Goal: Task Accomplishment & Management: Use online tool/utility

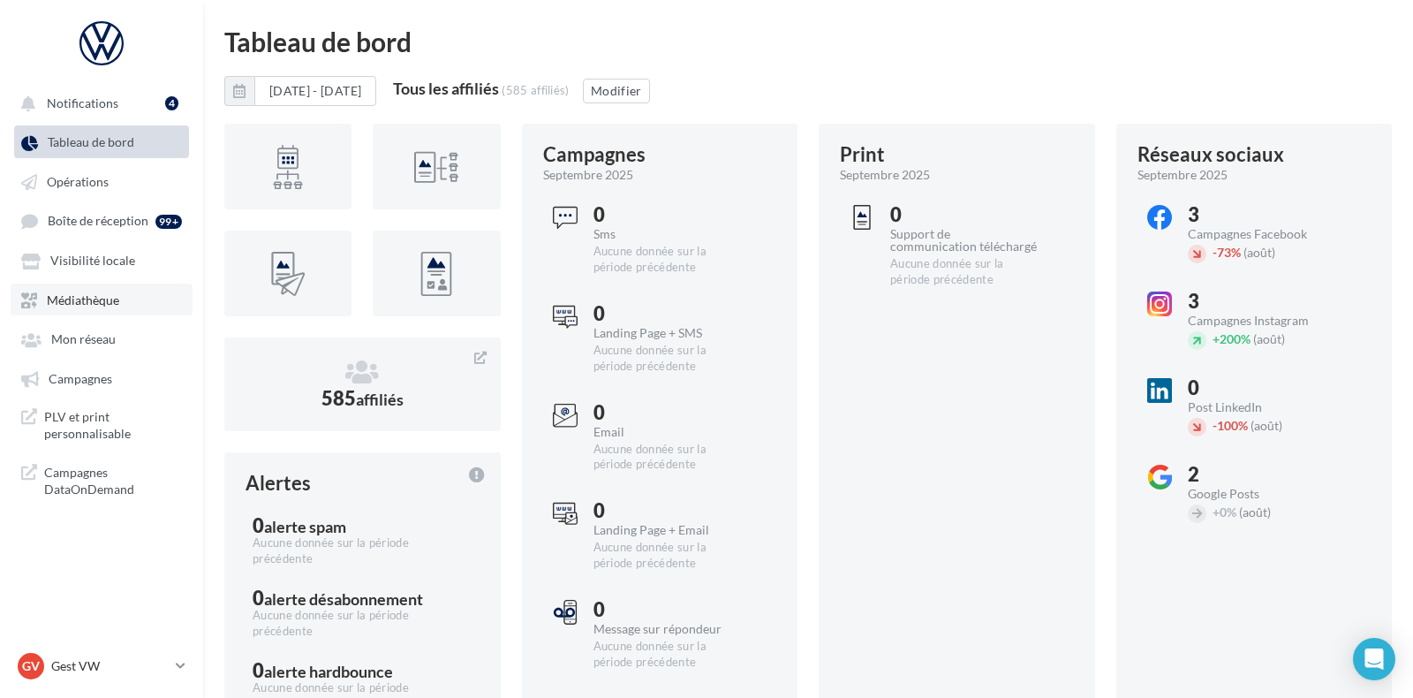
click at [127, 297] on link "Médiathèque" at bounding box center [102, 300] width 182 height 32
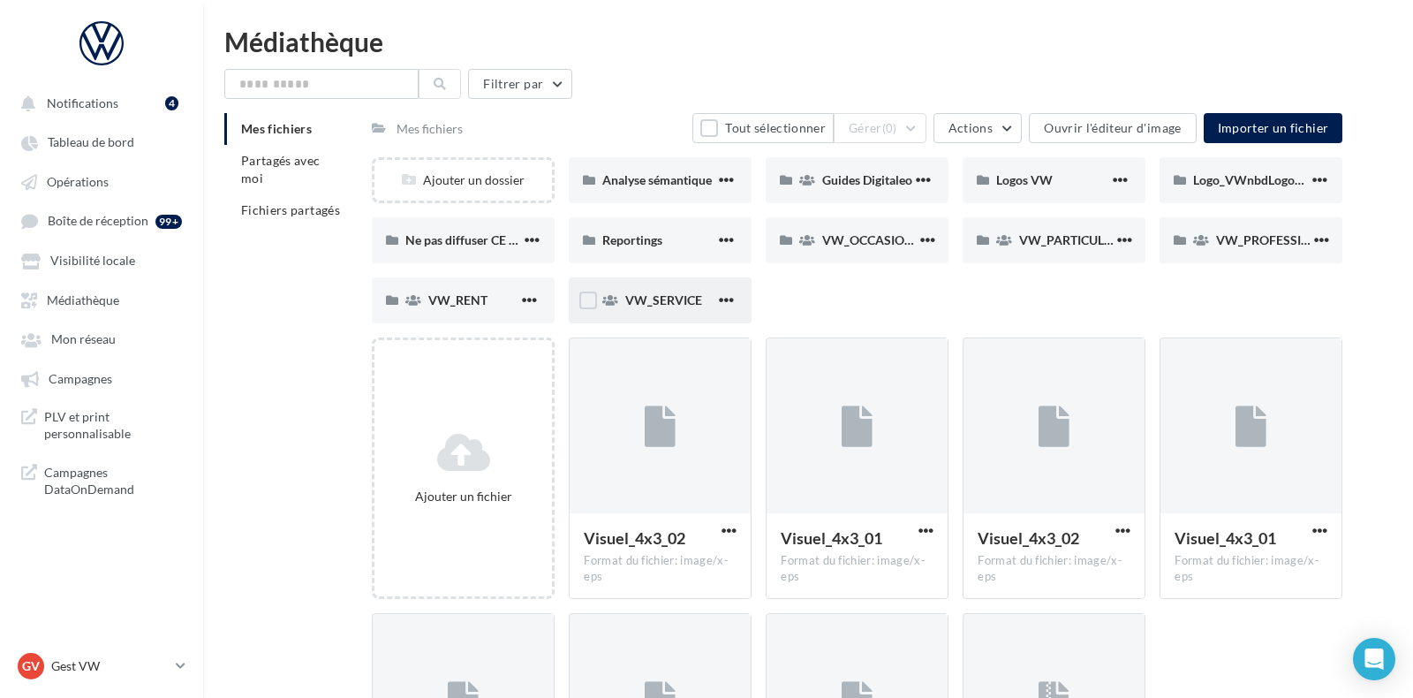
click at [671, 305] on span "VW_SERVICE" at bounding box center [663, 299] width 77 height 15
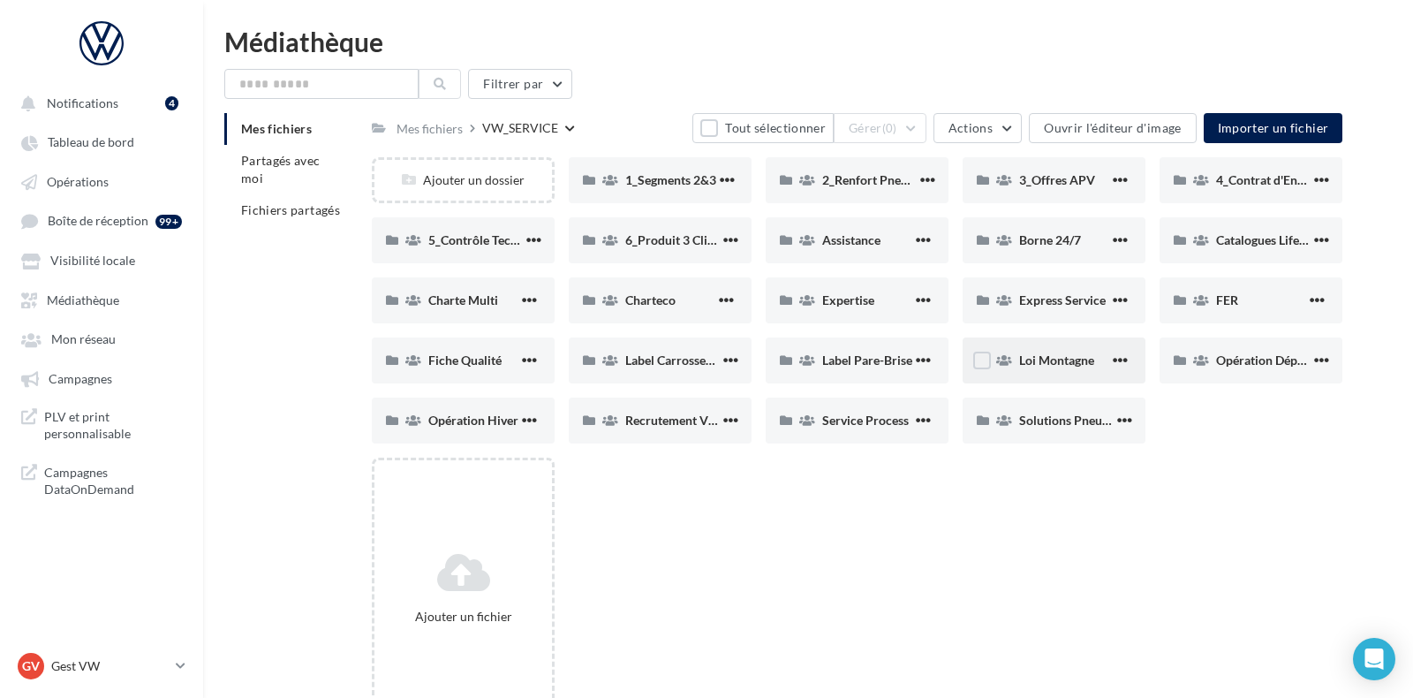
click at [1042, 349] on div "Loi Montagne" at bounding box center [1054, 360] width 183 height 46
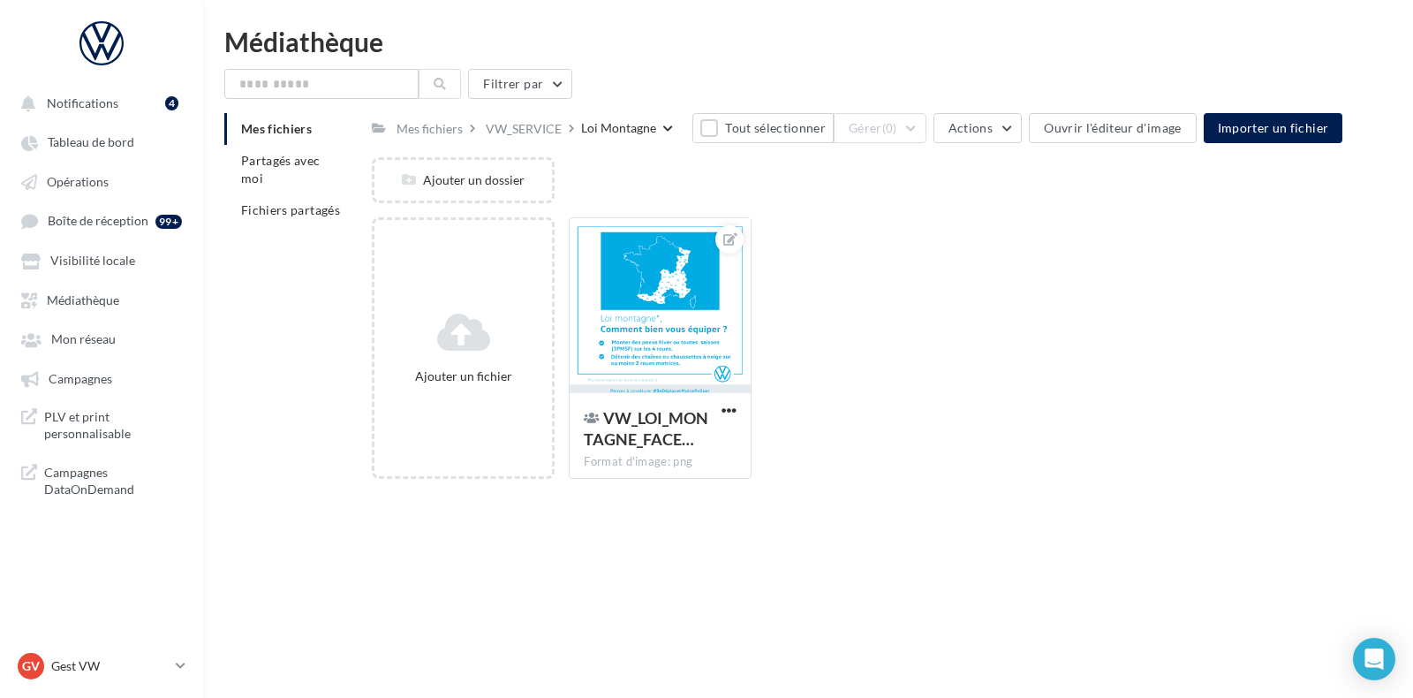
click at [998, 314] on div "Ajouter un fichier VW_LOI_MONTAGNE_FACE… Format d'image: png VW_LOI_MONTAGNE_FA…" at bounding box center [864, 355] width 985 height 276
